Goal: Task Accomplishment & Management: Complete application form

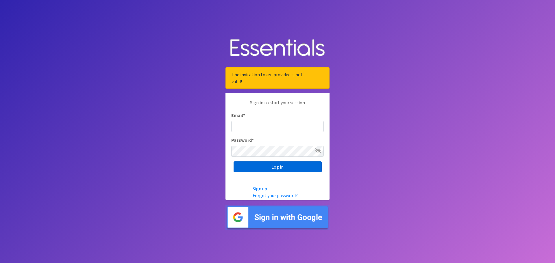
type input "[EMAIL_ADDRESS][DOMAIN_NAME]"
click at [270, 171] on input "Log in" at bounding box center [278, 167] width 88 height 11
type input "asmith@thearcgbc.org"
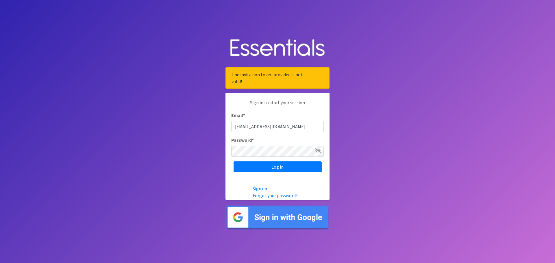
click at [319, 152] on icon at bounding box center [318, 151] width 6 height 5
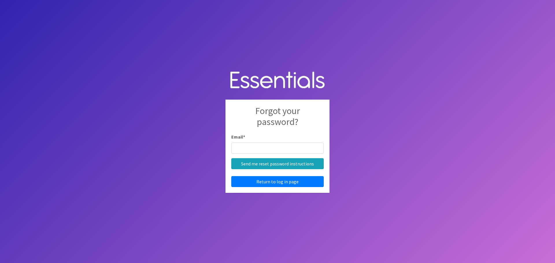
type input "[EMAIL_ADDRESS][DOMAIN_NAME]"
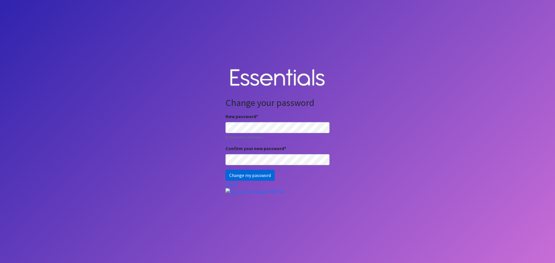
click at [250, 175] on input "Change my password" at bounding box center [249, 175] width 49 height 11
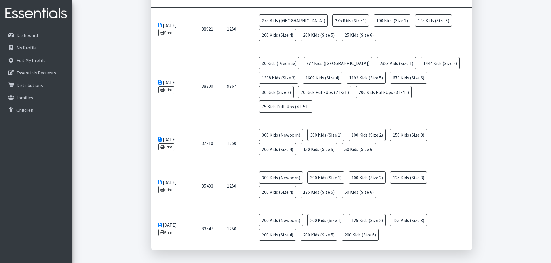
scroll to position [231, 0]
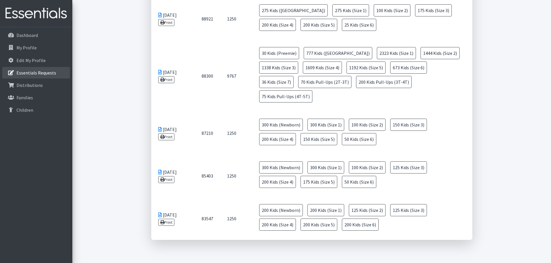
click at [50, 75] on p "Essentials Requests" at bounding box center [36, 73] width 40 height 6
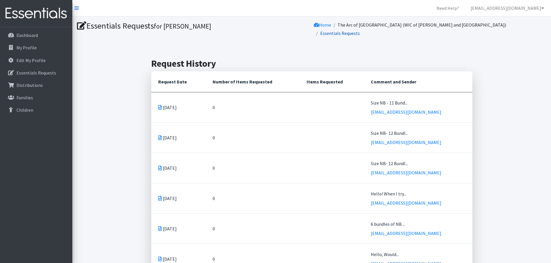
click at [360, 30] on link "Essentials Requests" at bounding box center [340, 33] width 40 height 6
click at [331, 23] on link "Home" at bounding box center [322, 25] width 17 height 6
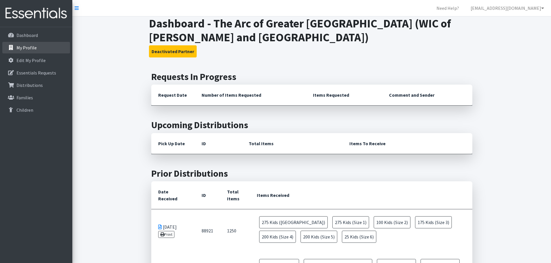
click at [24, 44] on link "My Profile" at bounding box center [36, 48] width 68 height 12
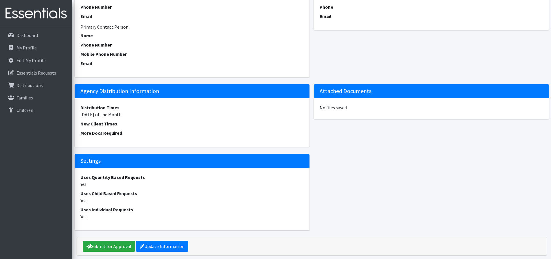
scroll to position [283, 0]
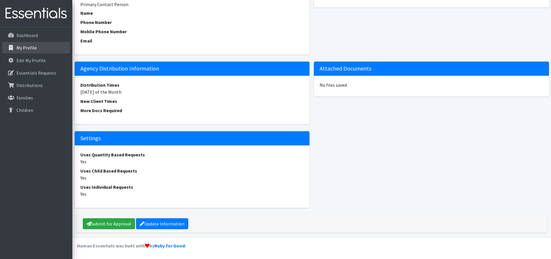
click at [37, 50] on link "My Profile" at bounding box center [36, 48] width 68 height 12
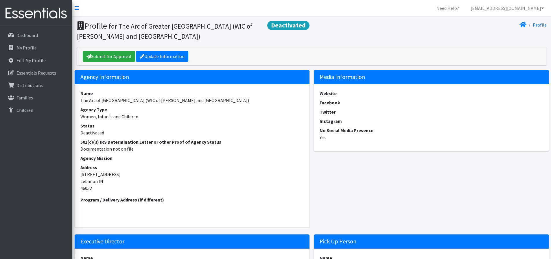
click at [288, 25] on span "Deactivated" at bounding box center [288, 25] width 42 height 9
click at [537, 10] on link "[EMAIL_ADDRESS][DOMAIN_NAME]" at bounding box center [507, 8] width 83 height 12
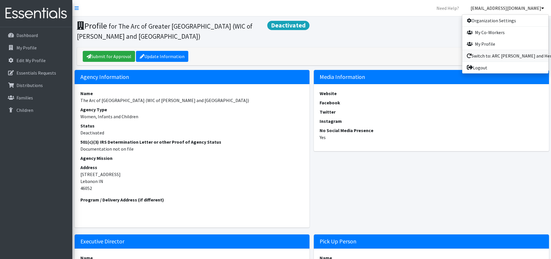
click at [513, 54] on link "Switch to: ARC Boone and Hendricks County WIC" at bounding box center [505, 56] width 86 height 12
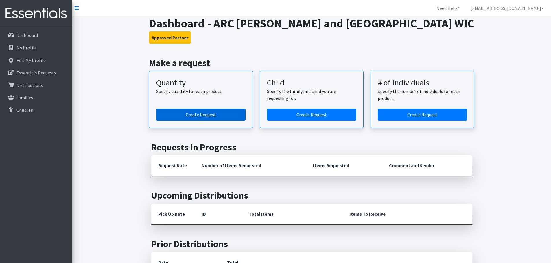
click at [215, 116] on link "Create Request" at bounding box center [200, 115] width 89 height 12
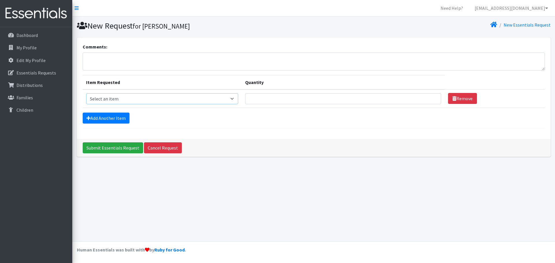
click at [204, 99] on select "Select an item Kids (Newborn) Kids (Size 1) Kids (Size 2) Kids (Size 3) Kids (S…" at bounding box center [162, 98] width 152 height 11
click at [86, 93] on select "Select an item Kids (Newborn) Kids (Size 1) Kids (Size 2) Kids (Size 3) Kids (S…" at bounding box center [162, 98] width 152 height 11
click at [130, 98] on select "Select an item Kids (Newborn) Kids (Size 1) Kids (Size 2) Kids (Size 3) Kids (S…" at bounding box center [162, 98] width 152 height 11
select select "3400"
click at [86, 93] on select "Select an item Kids (Newborn) Kids (Size 1) Kids (Size 2) Kids (Size 3) Kids (S…" at bounding box center [162, 98] width 152 height 11
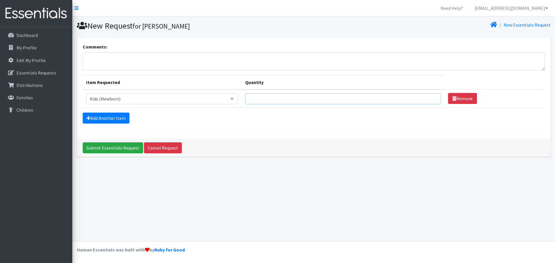
click at [254, 97] on input "Quantity" at bounding box center [343, 98] width 196 height 11
click at [430, 96] on input "1" at bounding box center [343, 98] width 196 height 11
click at [430, 96] on input "2" at bounding box center [343, 98] width 196 height 11
click at [430, 96] on input "3" at bounding box center [343, 98] width 196 height 11
click at [430, 96] on input "4" at bounding box center [343, 98] width 196 height 11
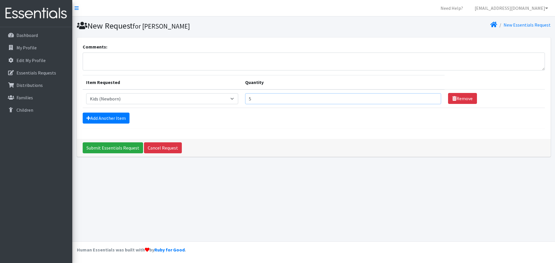
type input "5"
click at [430, 96] on input "5" at bounding box center [343, 98] width 196 height 11
click at [121, 119] on link "Add Another Item" at bounding box center [106, 118] width 47 height 11
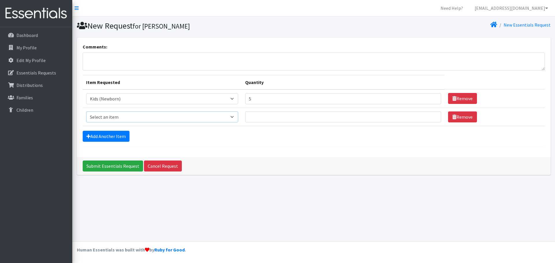
click at [235, 116] on select "Select an item Kids (Newborn) Kids (Size 1) Kids (Size 2) Kids (Size 3) Kids (S…" at bounding box center [162, 117] width 152 height 11
select select "3401"
click at [86, 112] on select "Select an item Kids (Newborn) Kids (Size 1) Kids (Size 2) Kids (Size 3) Kids (S…" at bounding box center [162, 117] width 152 height 11
click at [257, 118] on input "Quantity" at bounding box center [343, 117] width 196 height 11
click at [430, 116] on input "1" at bounding box center [343, 117] width 196 height 11
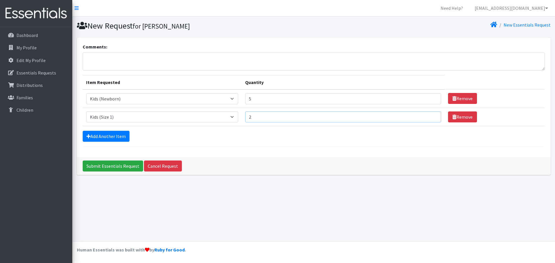
click at [430, 116] on input "2" at bounding box center [343, 117] width 196 height 11
click at [430, 116] on input "3" at bounding box center [343, 117] width 196 height 11
click at [430, 116] on input "4" at bounding box center [343, 117] width 196 height 11
type input "5"
click at [430, 116] on input "5" at bounding box center [343, 117] width 196 height 11
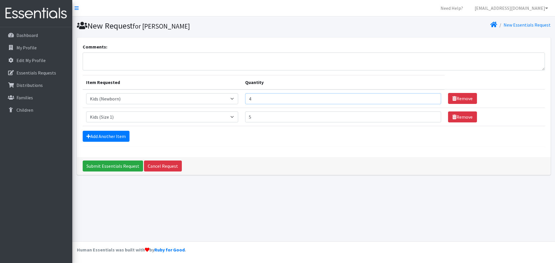
type input "4"
click at [429, 100] on input "4" at bounding box center [343, 98] width 196 height 11
type input "4"
click at [429, 120] on input "4" at bounding box center [343, 117] width 196 height 11
click at [105, 138] on link "Add Another Item" at bounding box center [106, 136] width 47 height 11
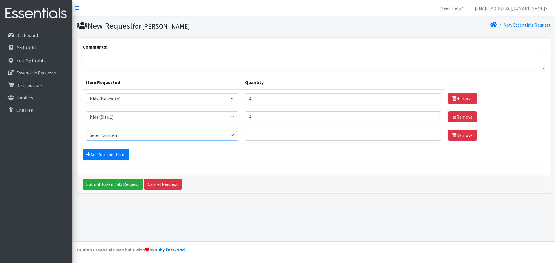
click at [149, 136] on select "Select an item Kids (Newborn) Kids (Size 1) Kids (Size 2) Kids (Size 3) Kids (S…" at bounding box center [162, 135] width 152 height 11
select select "3420"
click at [86, 130] on select "Select an item Kids (Newborn) Kids (Size 1) Kids (Size 2) Kids (Size 3) Kids (S…" at bounding box center [162, 135] width 152 height 11
click at [260, 136] on input "Quantity" at bounding box center [343, 135] width 196 height 11
type input "4"
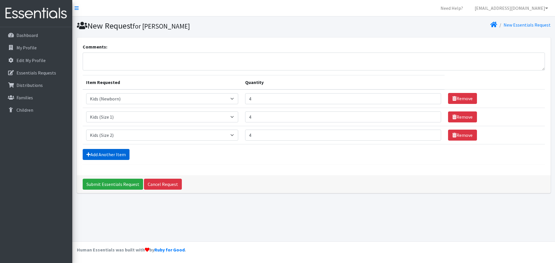
click at [123, 153] on link "Add Another Item" at bounding box center [106, 154] width 47 height 11
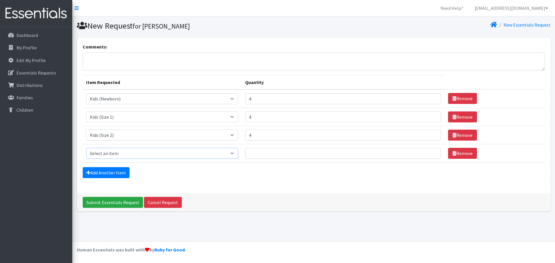
click at [238, 153] on select "Select an item Kids (Newborn) Kids (Size 1) Kids (Size 2) Kids (Size 3) Kids (S…" at bounding box center [162, 153] width 152 height 11
select select "3393"
click at [86, 148] on select "Select an item Kids (Newborn) Kids (Size 1) Kids (Size 2) Kids (Size 3) Kids (S…" at bounding box center [162, 153] width 152 height 11
click at [393, 155] on input "Quantity" at bounding box center [343, 153] width 196 height 11
type input "3"
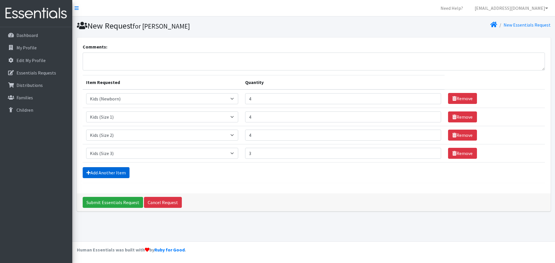
click at [121, 174] on link "Add Another Item" at bounding box center [106, 172] width 47 height 11
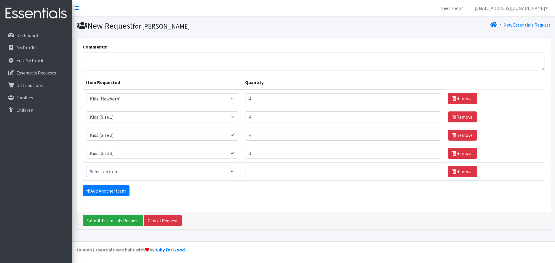
click at [234, 171] on select "Select an item Kids (Newborn) Kids (Size 1) Kids (Size 2) Kids (Size 3) Kids (S…" at bounding box center [162, 171] width 152 height 11
select select "3394"
click at [86, 166] on select "Select an item Kids (Newborn) Kids (Size 1) Kids (Size 2) Kids (Size 3) Kids (S…" at bounding box center [162, 171] width 152 height 11
click at [276, 173] on input "Quantity" at bounding box center [343, 171] width 196 height 11
type input "8"
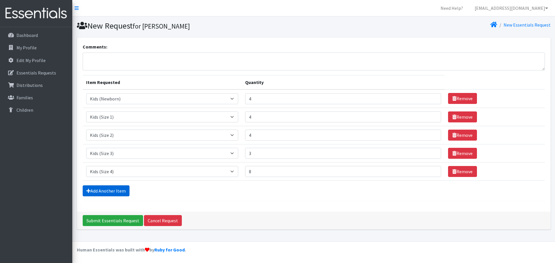
click at [102, 190] on link "Add Another Item" at bounding box center [106, 191] width 47 height 11
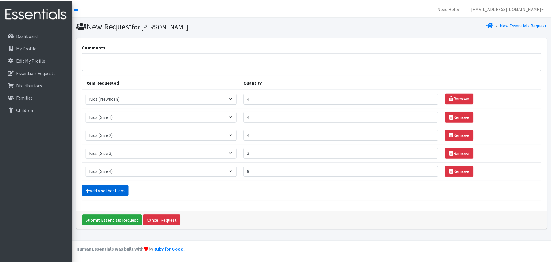
scroll to position [11, 0]
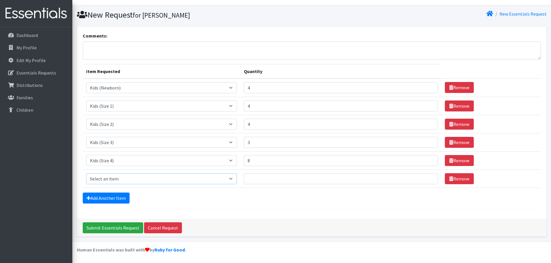
click at [142, 179] on select "Select an item Kids (Newborn) Kids (Size 1) Kids (Size 2) Kids (Size 3) Kids (S…" at bounding box center [161, 178] width 151 height 11
select select "3407"
click at [86, 173] on select "Select an item Kids (Newborn) Kids (Size 1) Kids (Size 2) Kids (Size 3) Kids (S…" at bounding box center [161, 178] width 151 height 11
click at [294, 181] on input "Quantity" at bounding box center [341, 178] width 194 height 11
click at [260, 159] on input "8" at bounding box center [341, 160] width 194 height 11
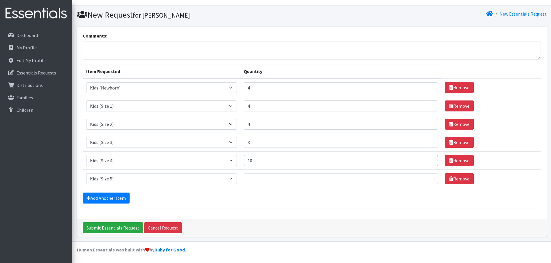
type input "10"
click at [257, 179] on input "Quantity" at bounding box center [341, 178] width 194 height 11
type input "10"
click at [104, 196] on link "Add Another Item" at bounding box center [106, 198] width 47 height 11
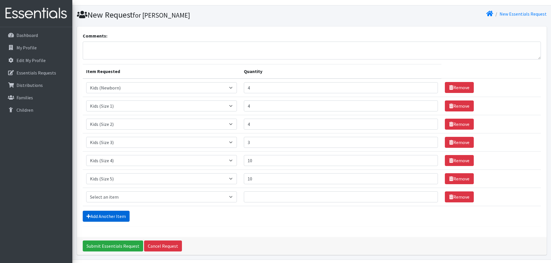
scroll to position [29, 0]
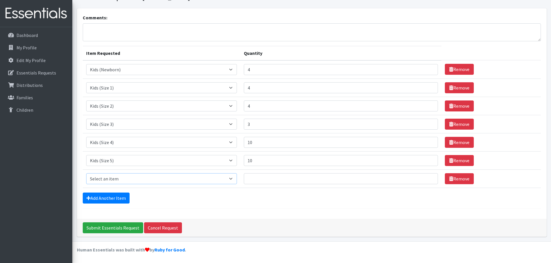
click at [126, 178] on select "Select an item Kids (Newborn) Kids (Size 1) Kids (Size 2) Kids (Size 3) Kids (S…" at bounding box center [161, 178] width 151 height 11
select select "3419"
click at [86, 173] on select "Select an item Kids (Newborn) Kids (Size 1) Kids (Size 2) Kids (Size 3) Kids (S…" at bounding box center [161, 178] width 151 height 11
click at [281, 179] on input "Quantity" at bounding box center [341, 178] width 194 height 11
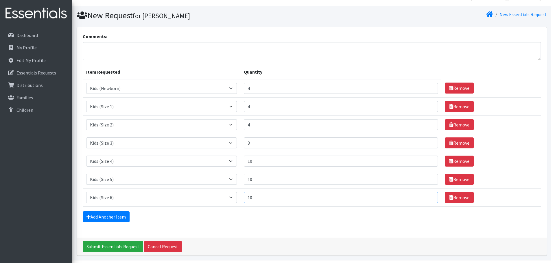
scroll to position [0, 0]
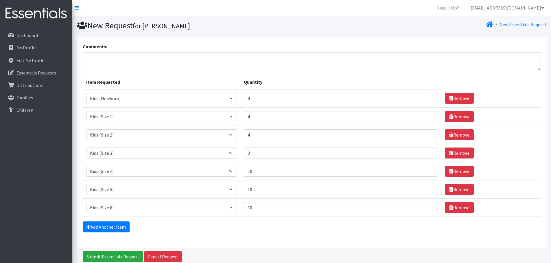
type input "10"
click at [259, 118] on input "4" at bounding box center [341, 116] width 194 height 11
type input "3"
click at [112, 226] on link "Add Another Item" at bounding box center [106, 227] width 47 height 11
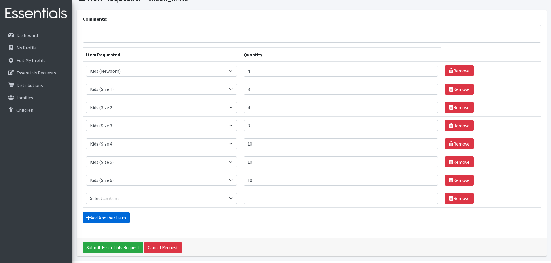
scroll to position [47, 0]
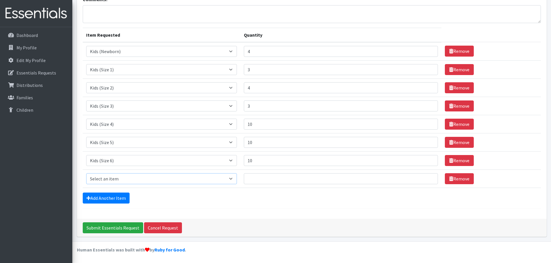
click at [153, 176] on select "Select an item Kids (Newborn) Kids (Size 1) Kids (Size 2) Kids (Size 3) Kids (S…" at bounding box center [161, 178] width 151 height 11
click at [449, 177] on link "Remove" at bounding box center [458, 178] width 29 height 11
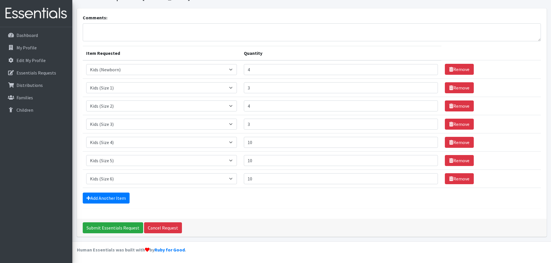
scroll to position [29, 0]
click at [171, 28] on textarea "Comments:" at bounding box center [312, 32] width 458 height 18
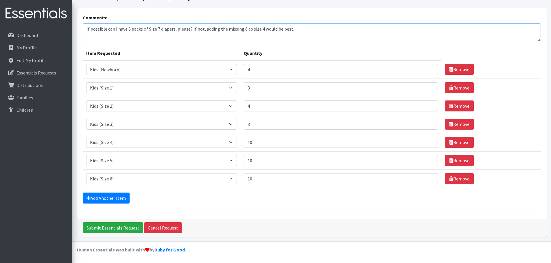
click at [104, 40] on textarea "If possible can I have 6 packs of Size 7 diapers, please? If not, adding the mi…" at bounding box center [312, 32] width 458 height 18
type textarea "If possible, can I have 6 packs of Size 7 diapers, please? If not, adding the m…"
click at [117, 228] on input "Submit Essentials Request" at bounding box center [113, 228] width 60 height 11
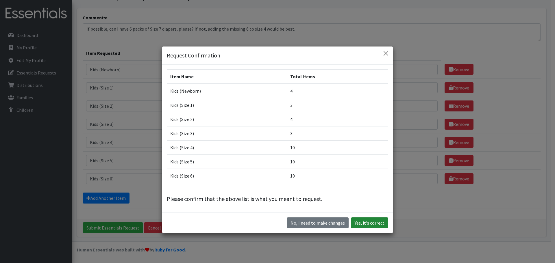
click at [377, 226] on button "Yes, it's correct" at bounding box center [369, 223] width 37 height 11
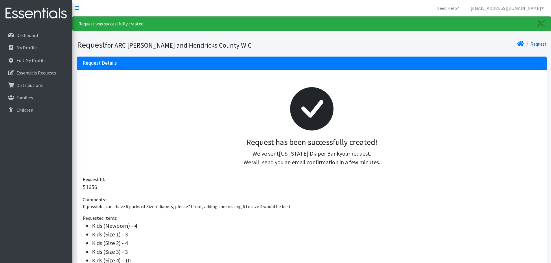
click at [533, 45] on link "Request" at bounding box center [538, 44] width 16 height 6
click at [538, 44] on link "Request" at bounding box center [538, 44] width 16 height 6
click at [533, 42] on link "Request" at bounding box center [538, 44] width 16 height 6
click at [524, 44] on icon at bounding box center [520, 43] width 7 height 5
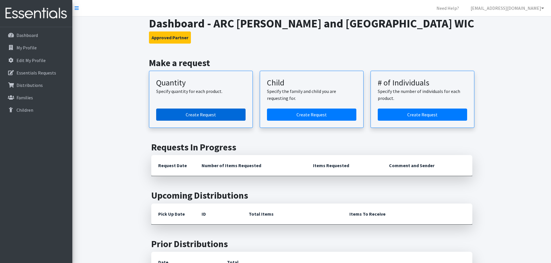
click at [207, 112] on link "Create Request" at bounding box center [200, 115] width 89 height 12
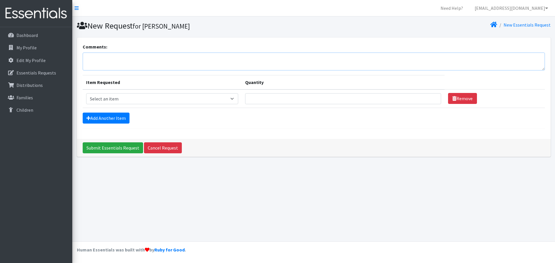
click at [122, 61] on textarea "Comments:" at bounding box center [314, 62] width 462 height 18
type textarea "Hendricks County WIC"
click at [233, 98] on select "Select an item Kids (Newborn) Kids (Size 1) Kids (Size 2) Kids (Size 3) Kids (S…" at bounding box center [162, 98] width 152 height 11
select select "3401"
click at [86, 93] on select "Select an item Kids (Newborn) Kids (Size 1) Kids (Size 2) Kids (Size 3) Kids (S…" at bounding box center [162, 98] width 152 height 11
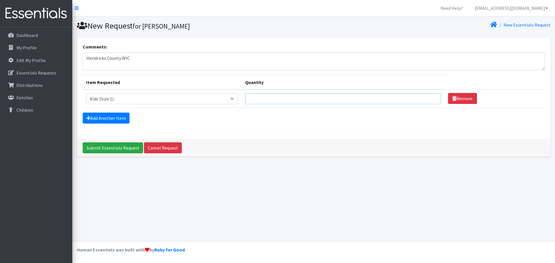
click at [330, 98] on input "Quantity" at bounding box center [343, 98] width 196 height 11
type input "50"
click at [342, 123] on div "Add Another Item" at bounding box center [314, 118] width 462 height 11
click at [117, 146] on input "Submit Essentials Request" at bounding box center [113, 147] width 60 height 11
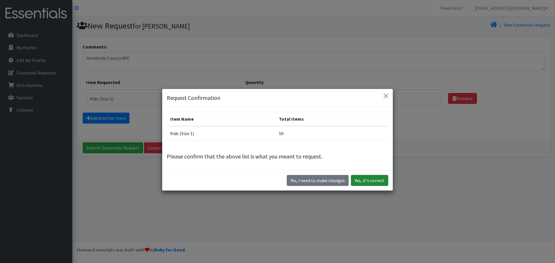
click at [363, 181] on button "Yes, it's correct" at bounding box center [369, 180] width 37 height 11
